Goal: Task Accomplishment & Management: Manage account settings

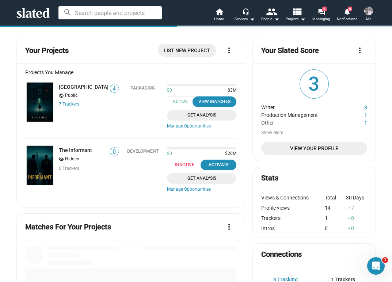
click at [46, 98] on img at bounding box center [40, 102] width 26 height 39
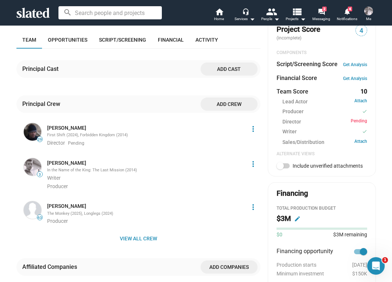
scroll to position [271, 0]
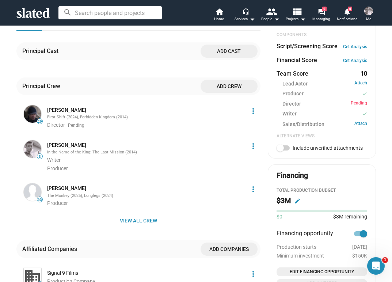
click at [148, 214] on span "View all crew" at bounding box center [138, 220] width 232 height 13
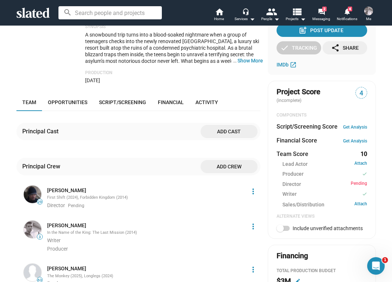
scroll to position [190, 0]
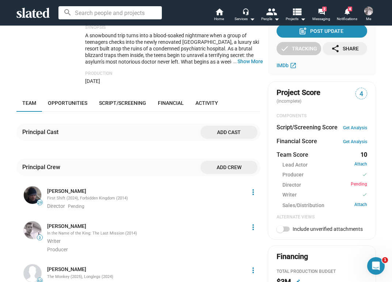
click at [120, 100] on span "Script/Screening" at bounding box center [122, 103] width 47 height 6
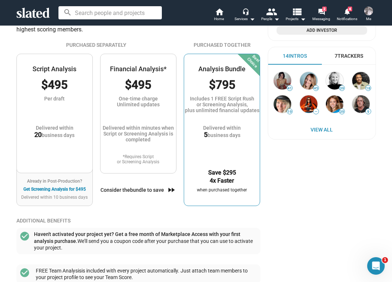
scroll to position [525, 0]
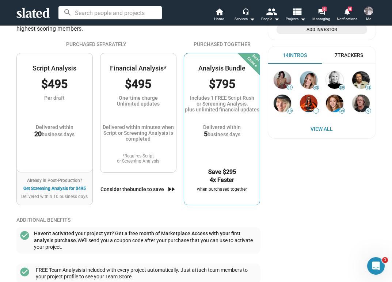
click at [220, 141] on div "Best Choice Analysis Bundle $795 Includes 1 FREE Script Rush or Screening Analy…" at bounding box center [222, 129] width 76 height 152
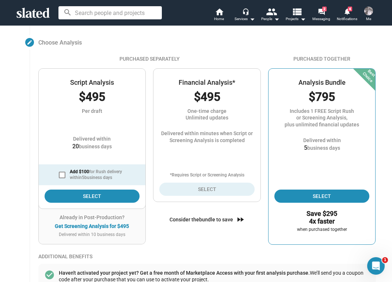
scroll to position [80, 0]
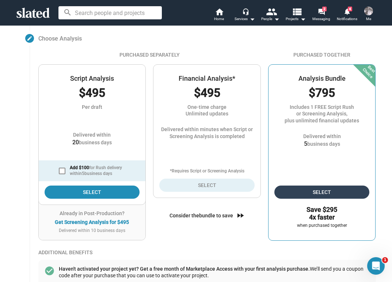
click at [327, 193] on span "Select" at bounding box center [322, 192] width 84 height 13
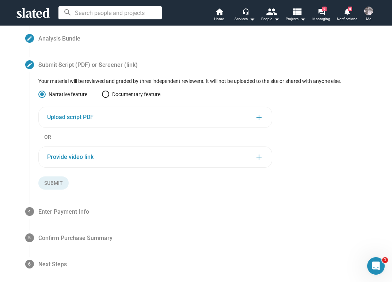
click at [76, 118] on span "Upload script PDF" at bounding box center [70, 117] width 46 height 8
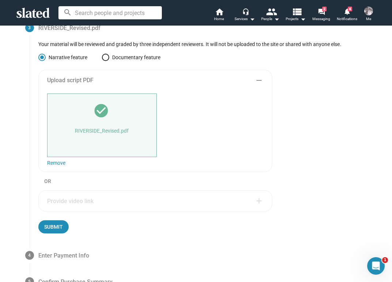
scroll to position [121, 0]
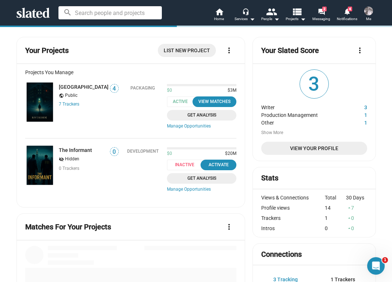
click at [43, 99] on img at bounding box center [40, 102] width 26 height 39
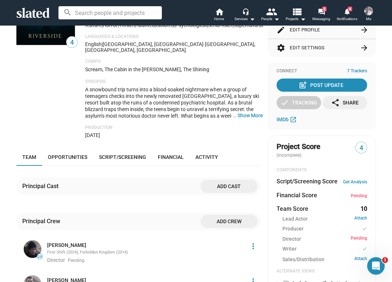
scroll to position [138, 0]
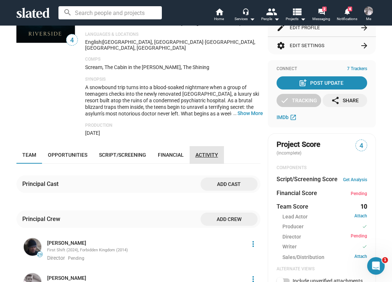
click at [215, 152] on span "Activity" at bounding box center [207, 155] width 23 height 6
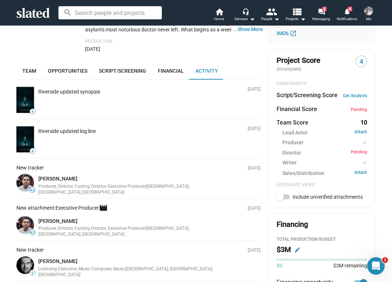
scroll to position [215, 0]
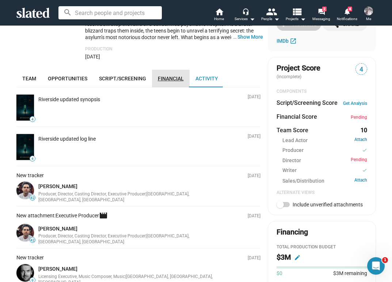
click at [166, 76] on span "Financial" at bounding box center [171, 79] width 26 height 6
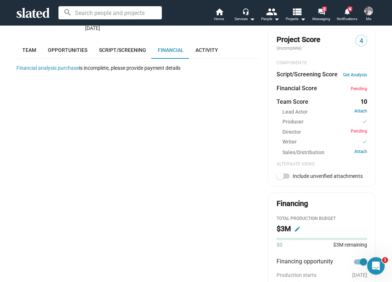
scroll to position [247, 0]
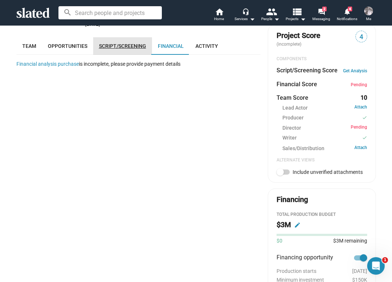
click at [135, 37] on link "Script/Screening" at bounding box center [122, 46] width 59 height 18
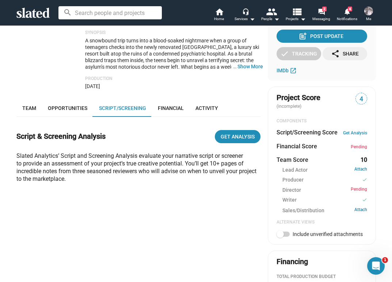
scroll to position [186, 0]
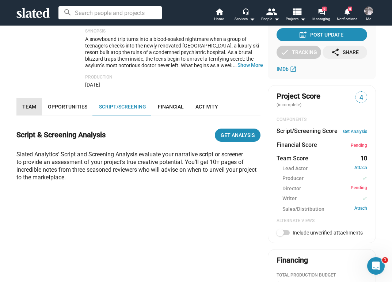
click at [30, 104] on span "Team" at bounding box center [29, 107] width 14 height 6
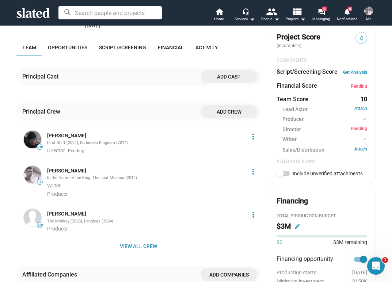
scroll to position [247, 0]
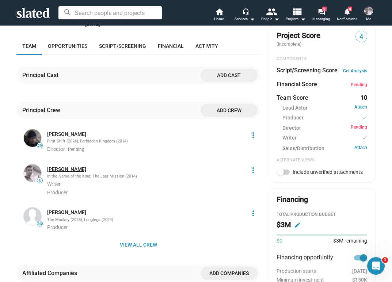
click at [55, 166] on link "[PERSON_NAME]" at bounding box center [66, 169] width 39 height 7
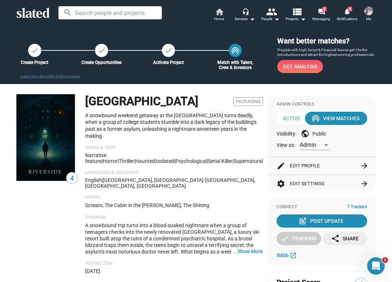
click at [221, 16] on span "Home" at bounding box center [219, 19] width 10 height 9
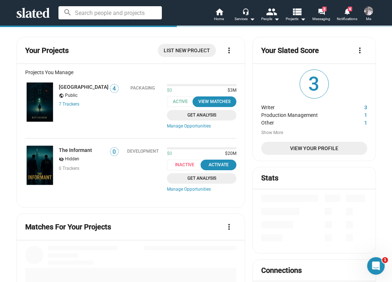
click at [47, 94] on img at bounding box center [40, 102] width 26 height 39
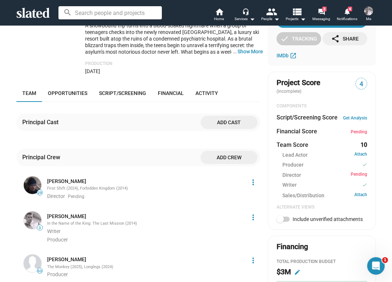
scroll to position [204, 0]
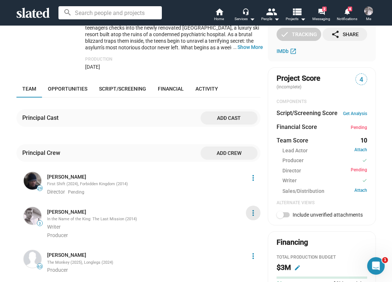
click at [254, 209] on mat-icon "more_vert" at bounding box center [253, 213] width 9 height 9
click at [232, 240] on button "Delete" at bounding box center [239, 241] width 41 height 12
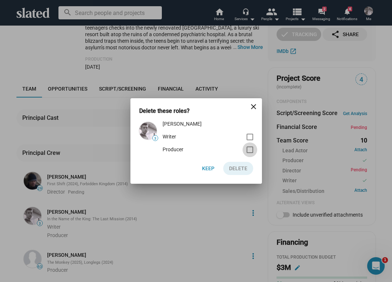
click at [250, 151] on span at bounding box center [250, 150] width 7 height 7
click at [250, 153] on input "checkbox" at bounding box center [250, 153] width 0 height 0
checkbox input "true"
click at [251, 139] on span at bounding box center [250, 137] width 7 height 7
click at [250, 140] on input "checkbox" at bounding box center [250, 140] width 0 height 0
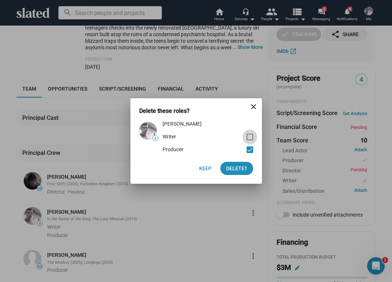
checkbox input "true"
click at [234, 169] on span "Delete 2" at bounding box center [236, 168] width 21 height 13
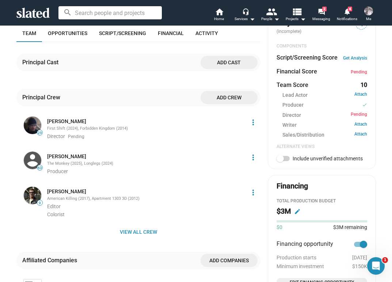
scroll to position [259, 0]
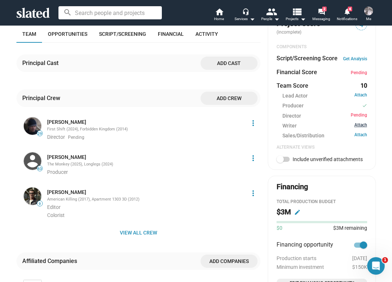
click at [361, 126] on link "Attach" at bounding box center [361, 125] width 13 height 7
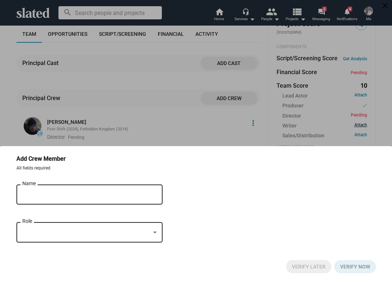
scroll to position [247, 0]
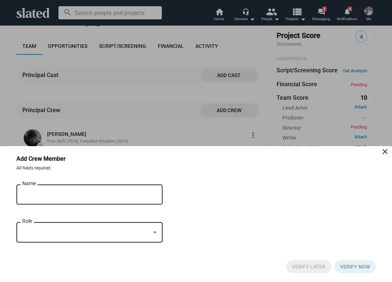
click at [26, 198] on div "Name" at bounding box center [84, 194] width 124 height 22
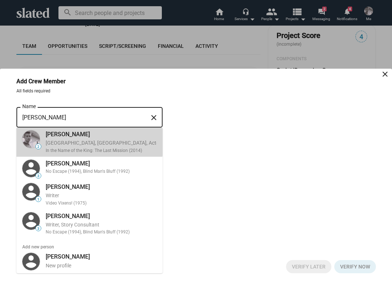
click at [75, 139] on div "Joel Ross Vancouver, Canada, Actor, Producer In the Name of the King: The Last …" at bounding box center [112, 142] width 143 height 26
type input "[PERSON_NAME]"
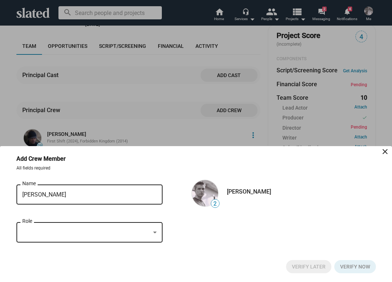
click at [51, 225] on div "Role" at bounding box center [89, 232] width 135 height 22
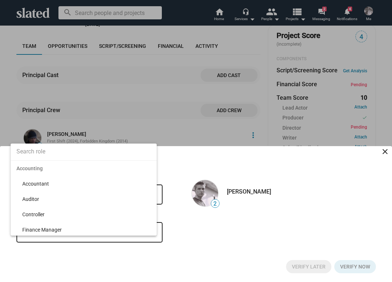
click at [35, 151] on input at bounding box center [84, 152] width 146 height 18
type input "produc"
click at [36, 183] on span "Producer" at bounding box center [86, 183] width 129 height 15
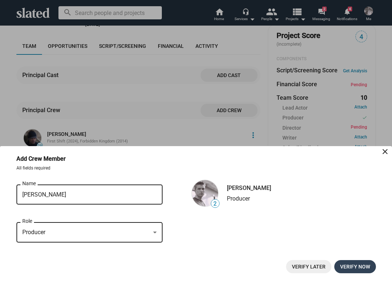
click at [356, 265] on span "Verify now" at bounding box center [355, 266] width 30 height 13
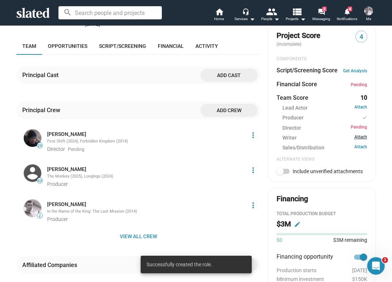
click at [363, 137] on link "Attach" at bounding box center [361, 138] width 13 height 7
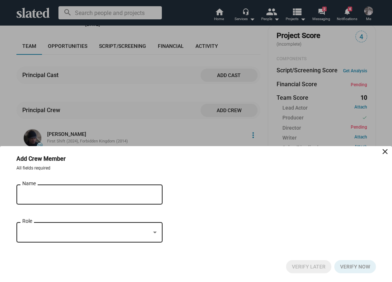
click at [38, 192] on input "Name" at bounding box center [84, 195] width 124 height 7
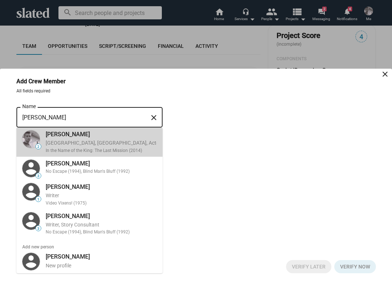
click at [59, 144] on div "Vancouver, Canada, Actor, Producer" at bounding box center [115, 143] width 138 height 7
type input "[PERSON_NAME]"
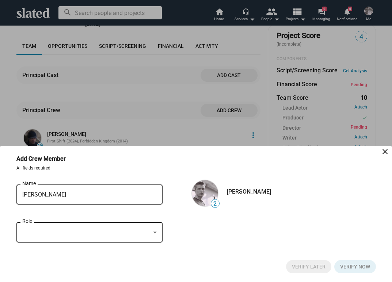
click at [41, 230] on div at bounding box center [86, 233] width 128 height 8
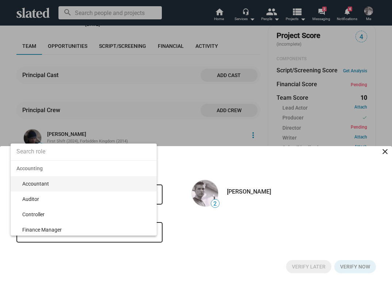
click at [33, 156] on input at bounding box center [84, 152] width 146 height 18
type input "writer"
click at [34, 184] on span "Writer" at bounding box center [86, 183] width 129 height 15
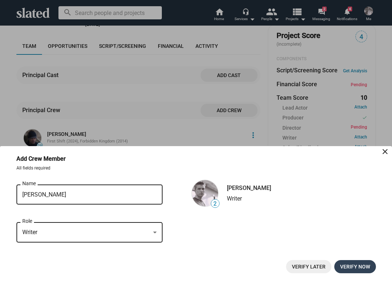
click at [364, 269] on span "Verify now" at bounding box center [355, 266] width 30 height 13
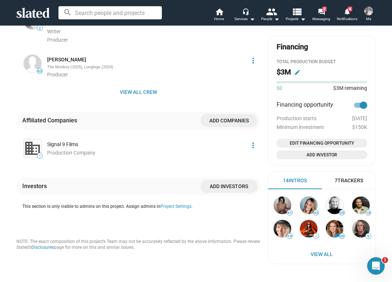
scroll to position [385, 0]
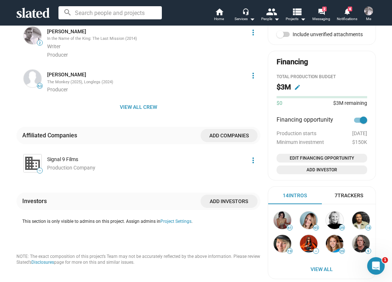
click at [322, 157] on span "Edit Financing Opportunity" at bounding box center [322, 158] width 85 height 7
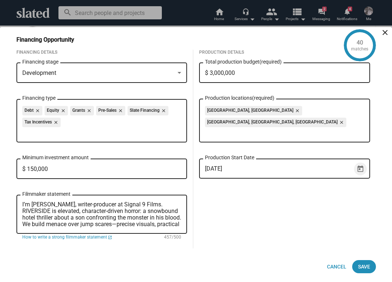
click at [362, 165] on icon "Open calendar" at bounding box center [361, 169] width 8 height 8
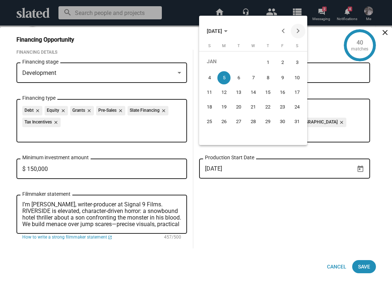
click at [299, 30] on button "Next month" at bounding box center [298, 31] width 15 height 15
click at [239, 76] on div "3" at bounding box center [238, 75] width 13 height 13
type input "[DATE]"
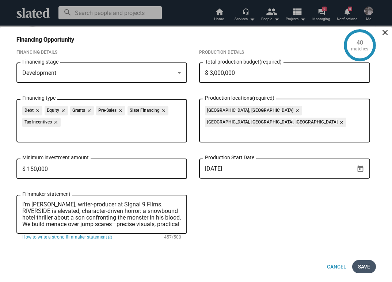
click at [369, 268] on span "Save" at bounding box center [364, 266] width 12 height 13
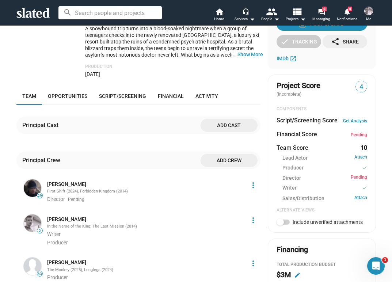
scroll to position [196, 0]
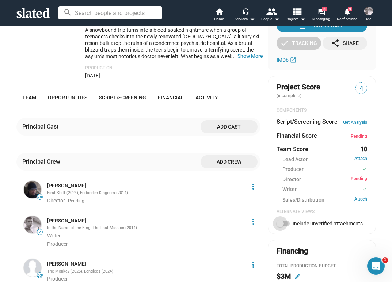
click at [283, 223] on span at bounding box center [280, 223] width 7 height 7
click at [280, 226] on input "Include unverified attachments" at bounding box center [280, 226] width 0 height 0
click at [283, 223] on span at bounding box center [286, 223] width 7 height 7
click at [280, 226] on input "Include unverified attachments" at bounding box center [280, 226] width 0 height 0
click at [283, 223] on span at bounding box center [280, 223] width 7 height 7
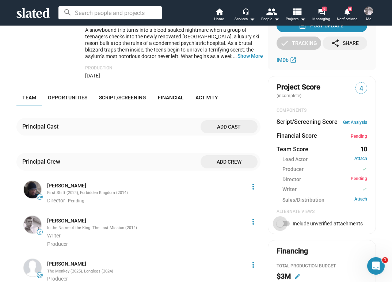
click at [280, 226] on input "Include unverified attachments" at bounding box center [280, 226] width 0 height 0
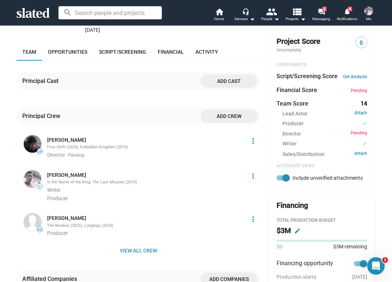
scroll to position [240, 0]
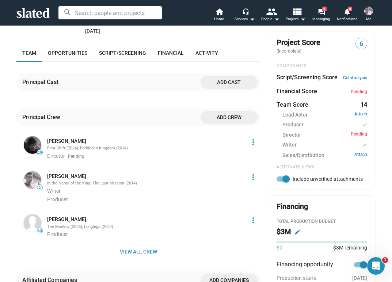
click at [286, 178] on span at bounding box center [286, 178] width 7 height 7
click at [280, 182] on input "Include unverified attachments" at bounding box center [280, 182] width 0 height 0
click at [281, 179] on span at bounding box center [280, 178] width 7 height 7
click at [280, 182] on input "Include unverified attachments" at bounding box center [280, 182] width 0 height 0
click at [283, 177] on span at bounding box center [286, 178] width 7 height 7
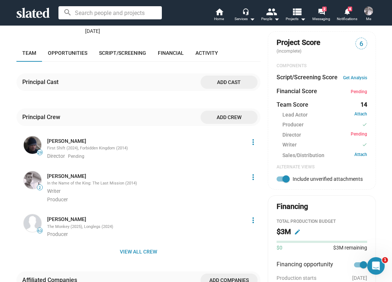
click at [280, 182] on input "Include unverified attachments" at bounding box center [280, 182] width 0 height 0
checkbox input "false"
click at [79, 50] on span "Opportunities" at bounding box center [67, 53] width 39 height 6
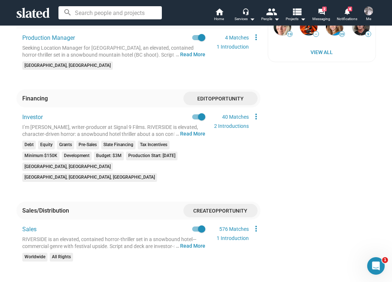
scroll to position [612, 0]
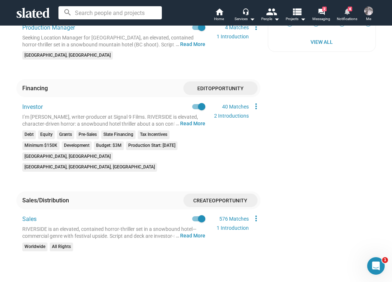
click at [348, 13] on mat-icon "notifications" at bounding box center [347, 11] width 7 height 7
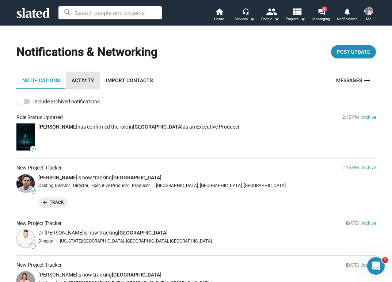
click at [80, 81] on link "Activity" at bounding box center [83, 81] width 34 height 18
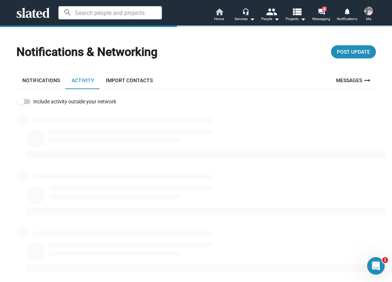
click at [219, 13] on mat-icon "home" at bounding box center [219, 11] width 9 height 9
